Goal: Task Accomplishment & Management: Manage account settings

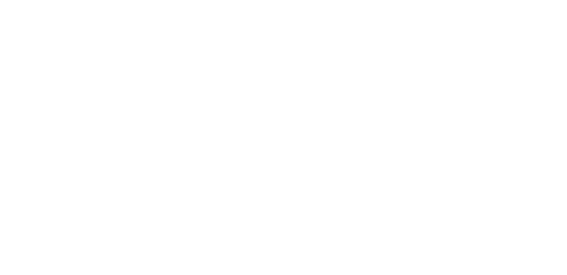
select select "*"
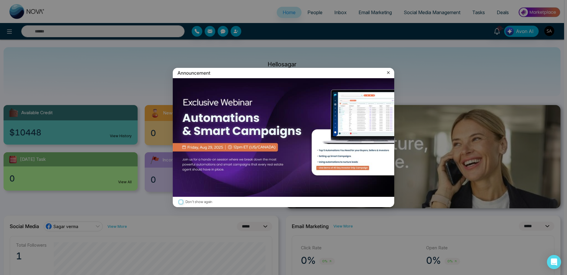
click at [387, 73] on icon at bounding box center [389, 73] width 6 height 6
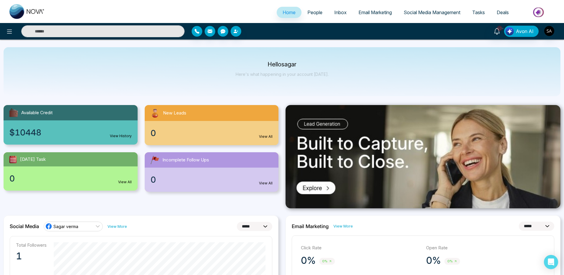
click at [308, 13] on span "People" at bounding box center [315, 12] width 15 height 6
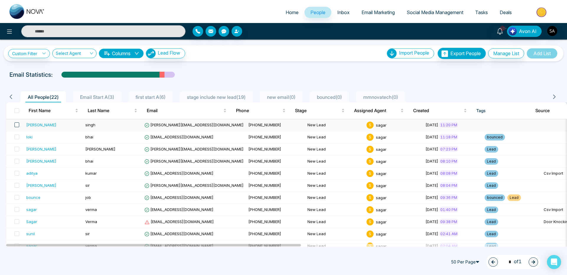
click at [15, 123] on span at bounding box center [16, 125] width 5 height 5
click at [17, 135] on span at bounding box center [16, 137] width 5 height 5
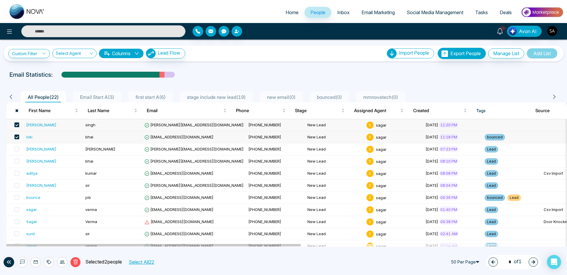
click at [18, 126] on span at bounding box center [16, 125] width 5 height 5
click at [18, 136] on span at bounding box center [16, 137] width 5 height 5
